Goal: Navigation & Orientation: Find specific page/section

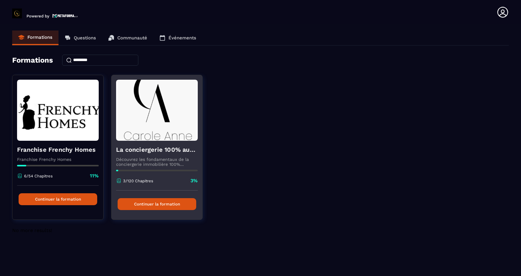
click at [179, 102] on img at bounding box center [157, 110] width 82 height 61
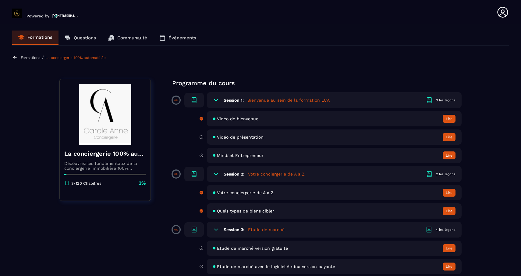
click at [117, 41] on link "Communauté" at bounding box center [127, 37] width 51 height 15
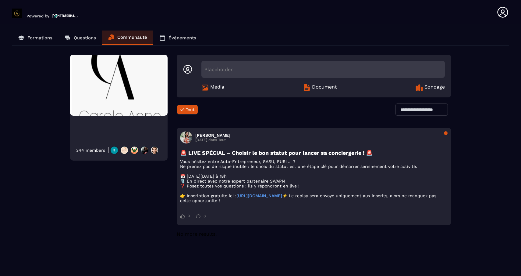
click at [175, 38] on p "Événements" at bounding box center [183, 37] width 28 height 5
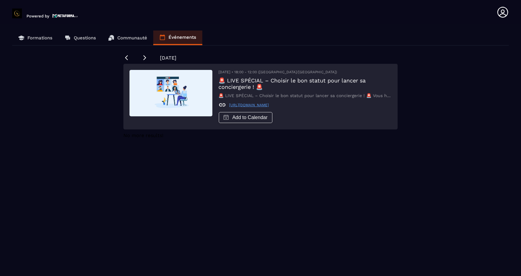
click at [275, 98] on p "🚨 LIVE SPÉCIAL – Choisir le bon statut pour lancer sa conciergerie ! 🚨 Vous hés…" at bounding box center [305, 95] width 173 height 5
